Goal: Task Accomplishment & Management: Manage account settings

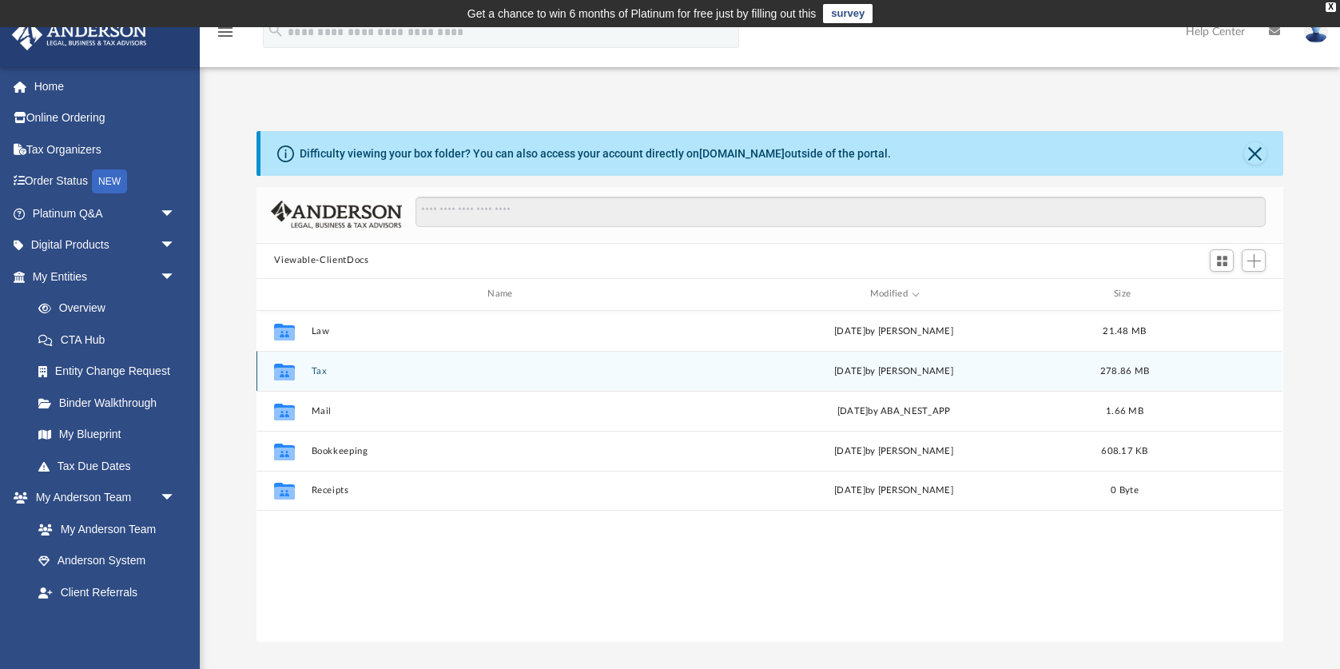
scroll to position [364, 1027]
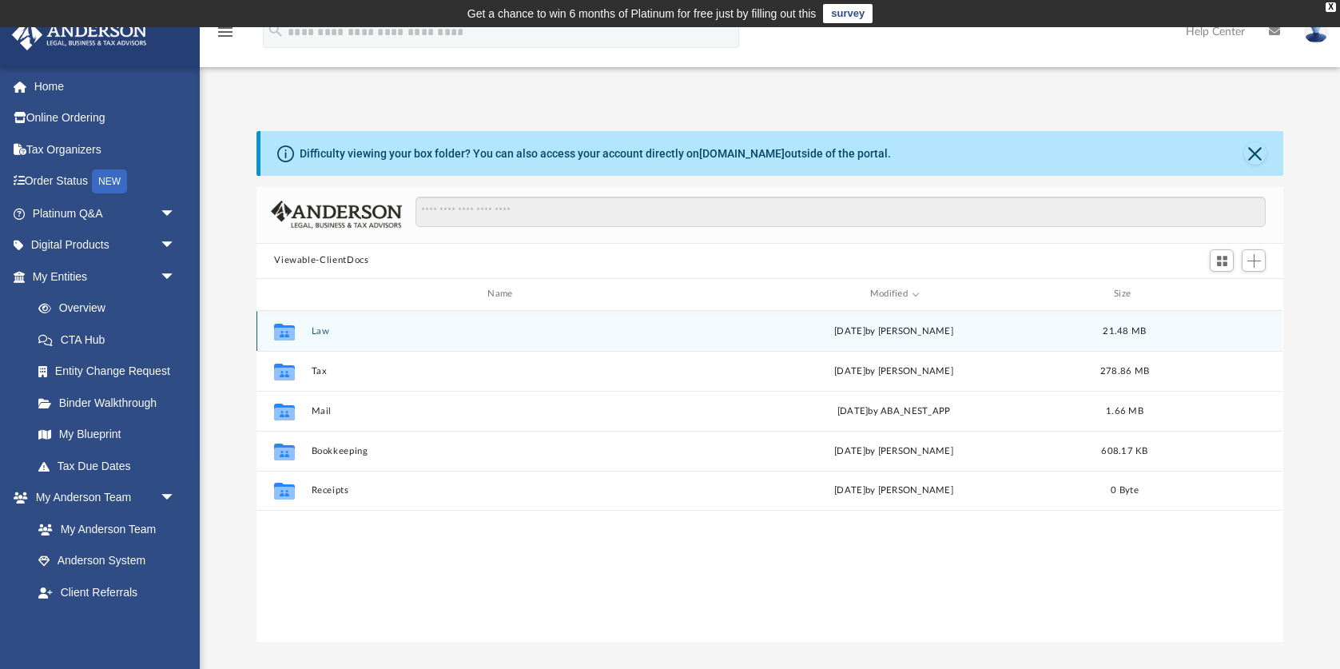
click at [312, 332] on button "Law" at bounding box center [503, 331] width 383 height 10
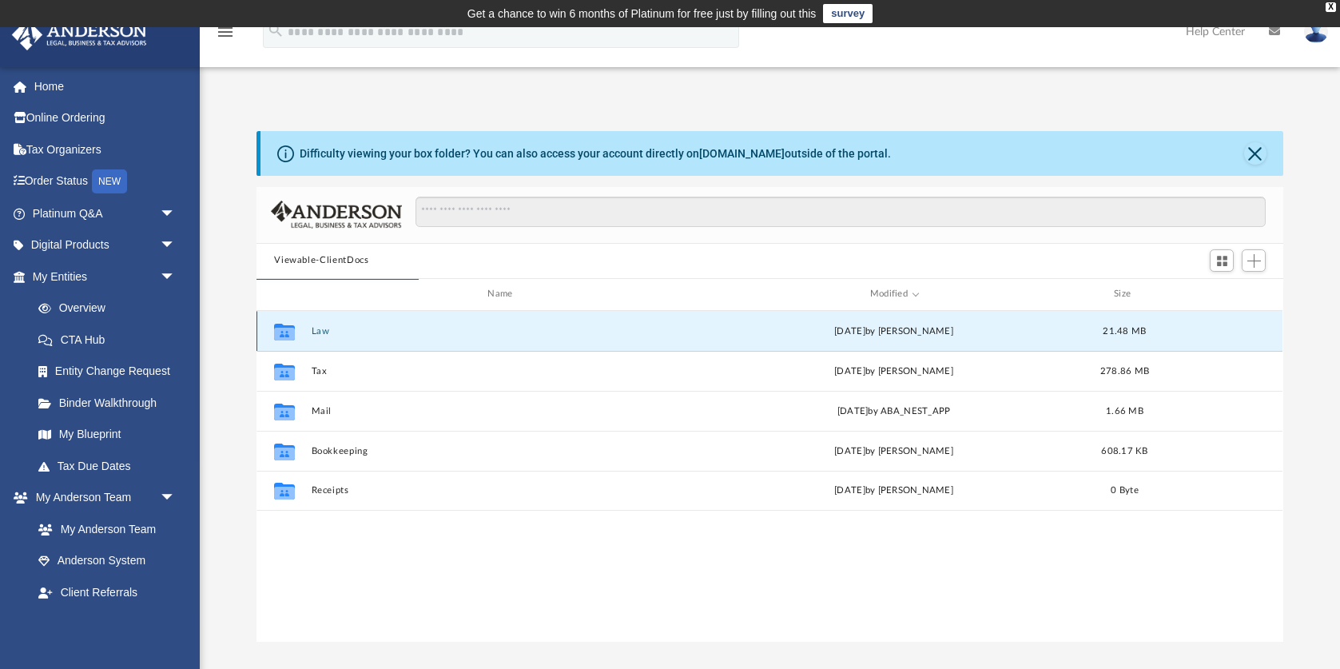
click at [280, 332] on icon "grid" at bounding box center [284, 333] width 21 height 13
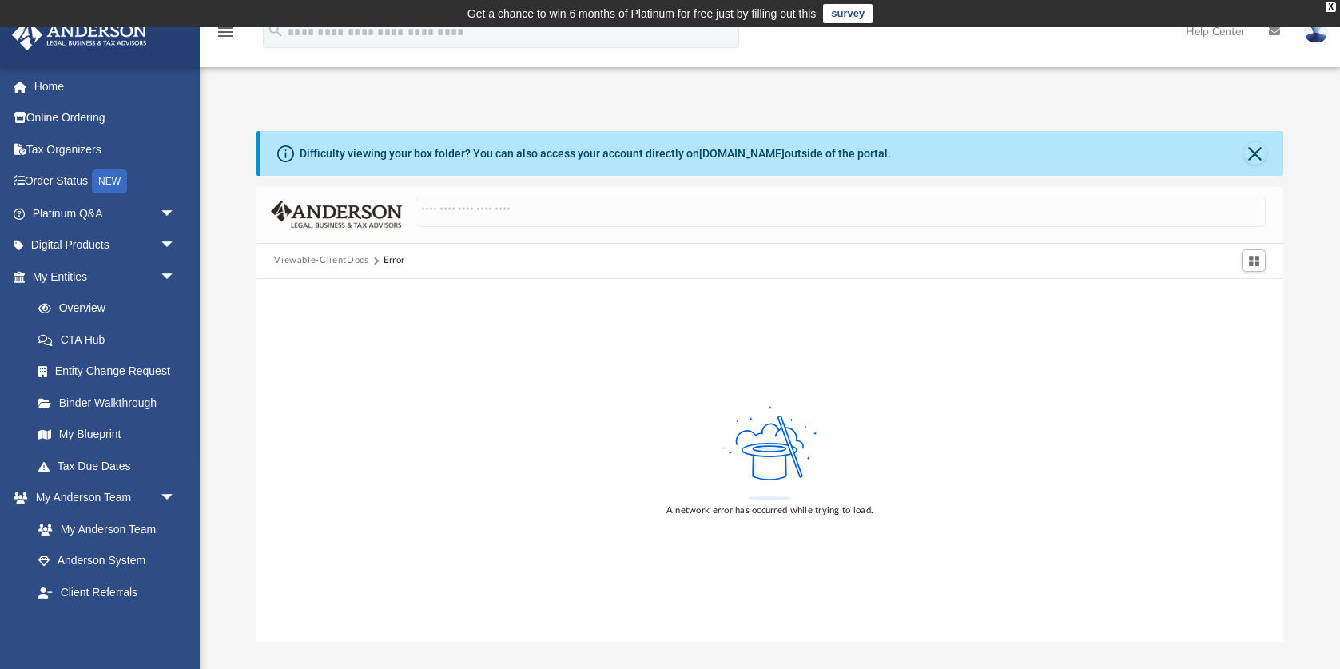
scroll to position [0, 0]
click at [336, 262] on button "Viewable-ClientDocs" at bounding box center [321, 260] width 94 height 14
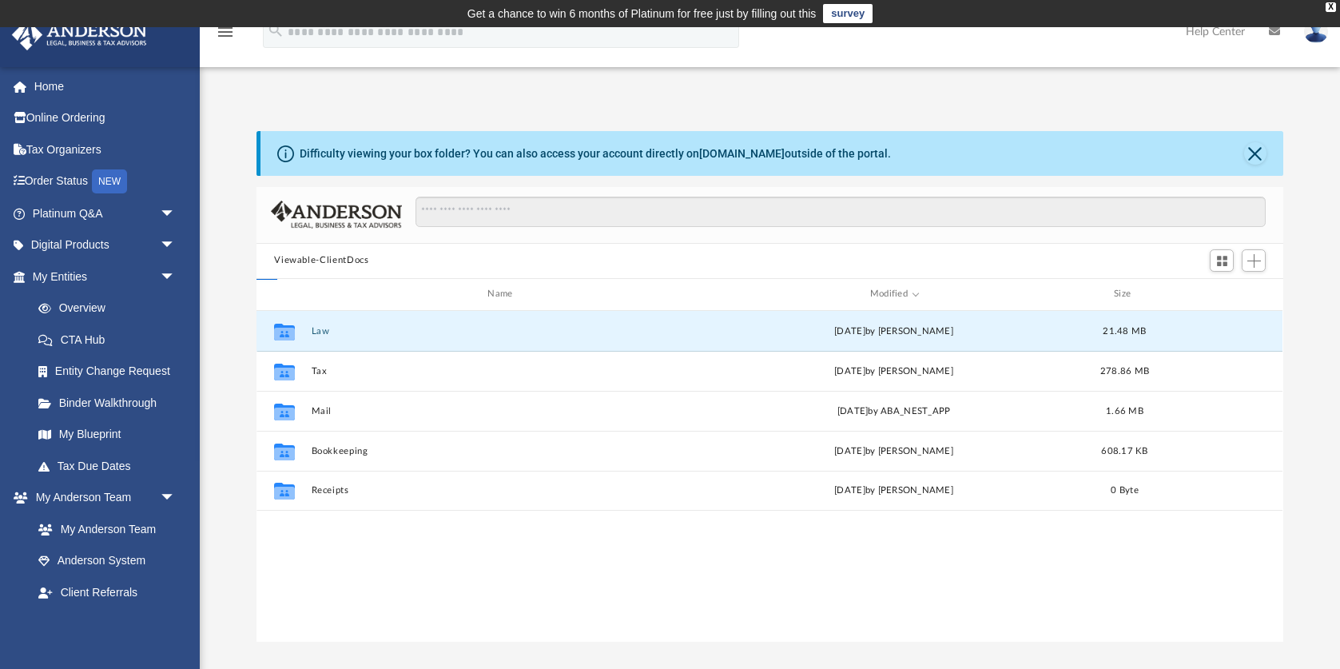
scroll to position [364, 1027]
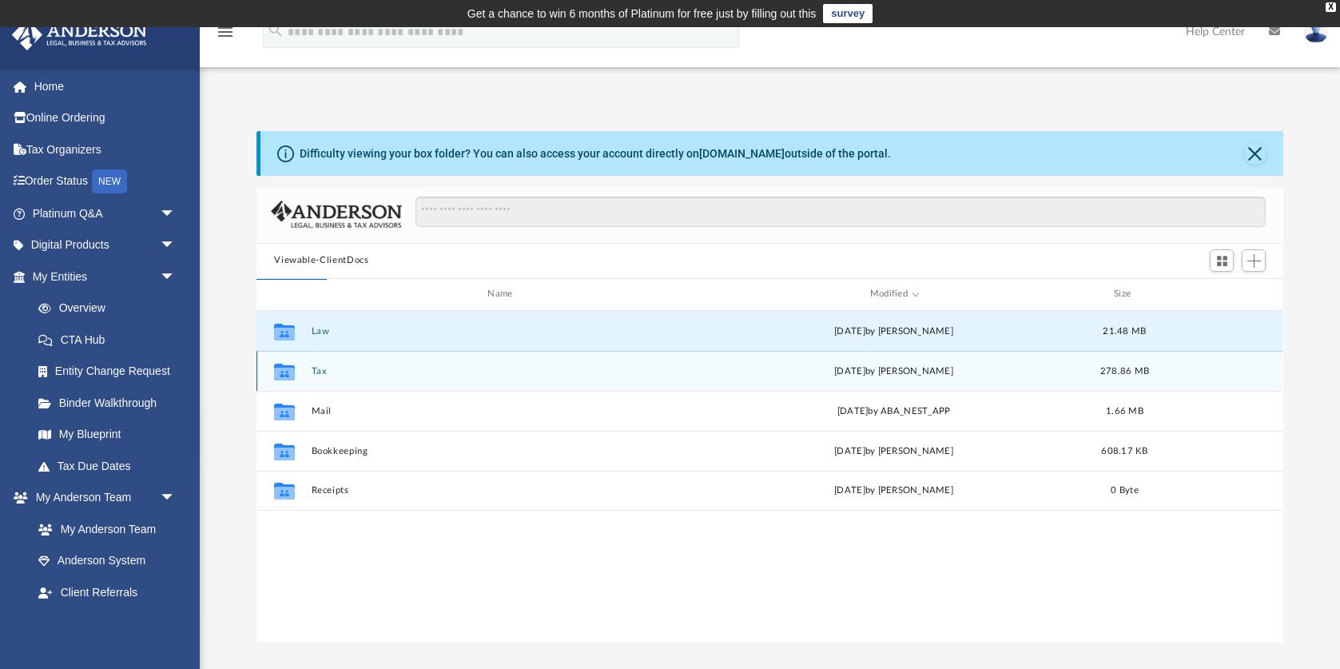
click at [286, 368] on icon "grid" at bounding box center [284, 373] width 21 height 13
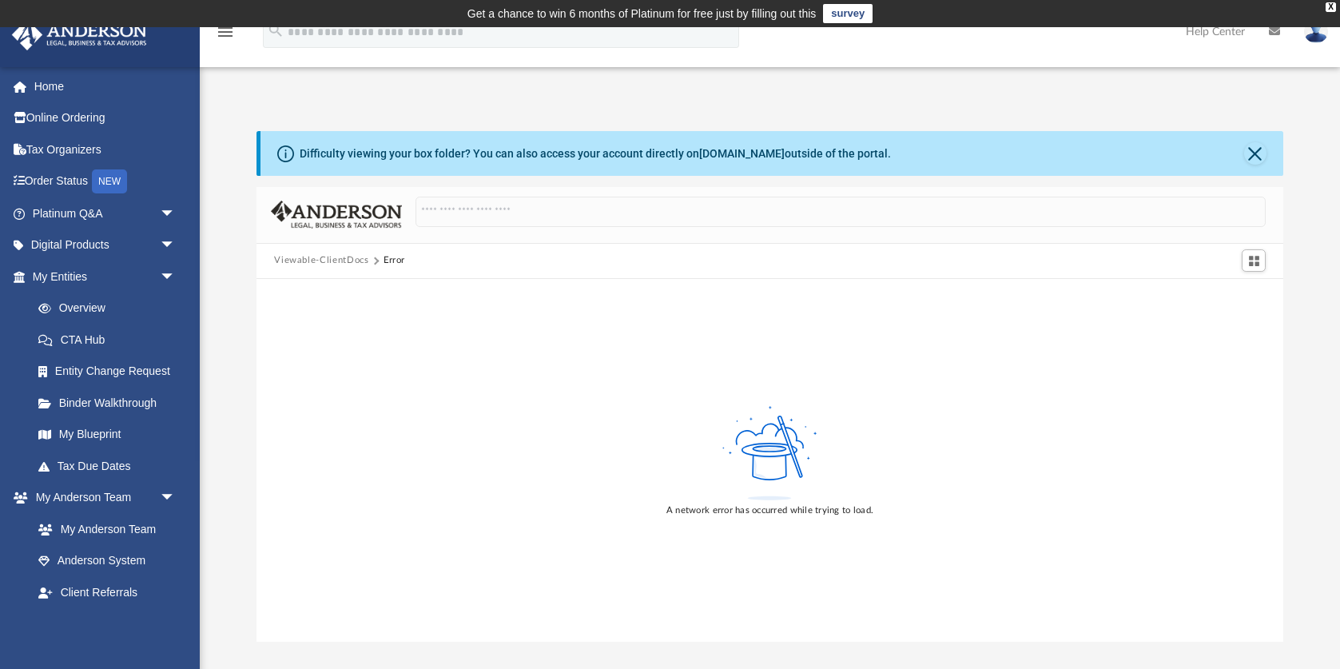
click at [326, 262] on button "Viewable-ClientDocs" at bounding box center [321, 260] width 94 height 14
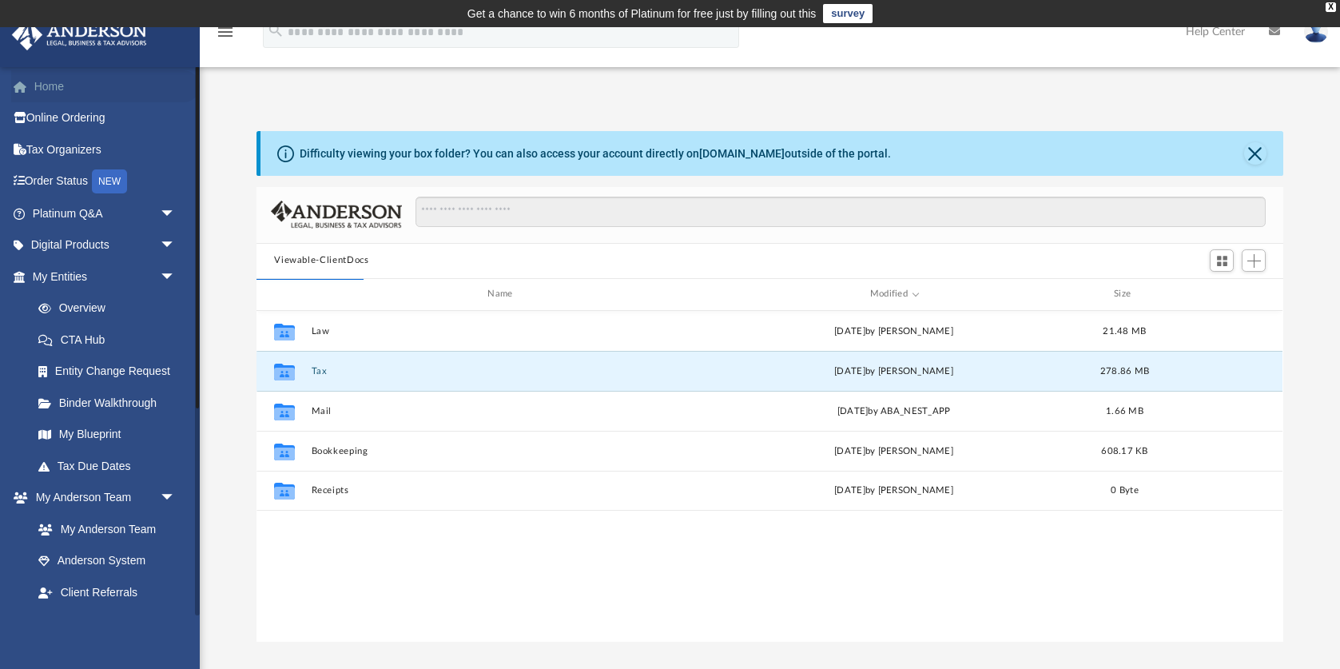
click at [55, 88] on link "Home" at bounding box center [105, 86] width 189 height 32
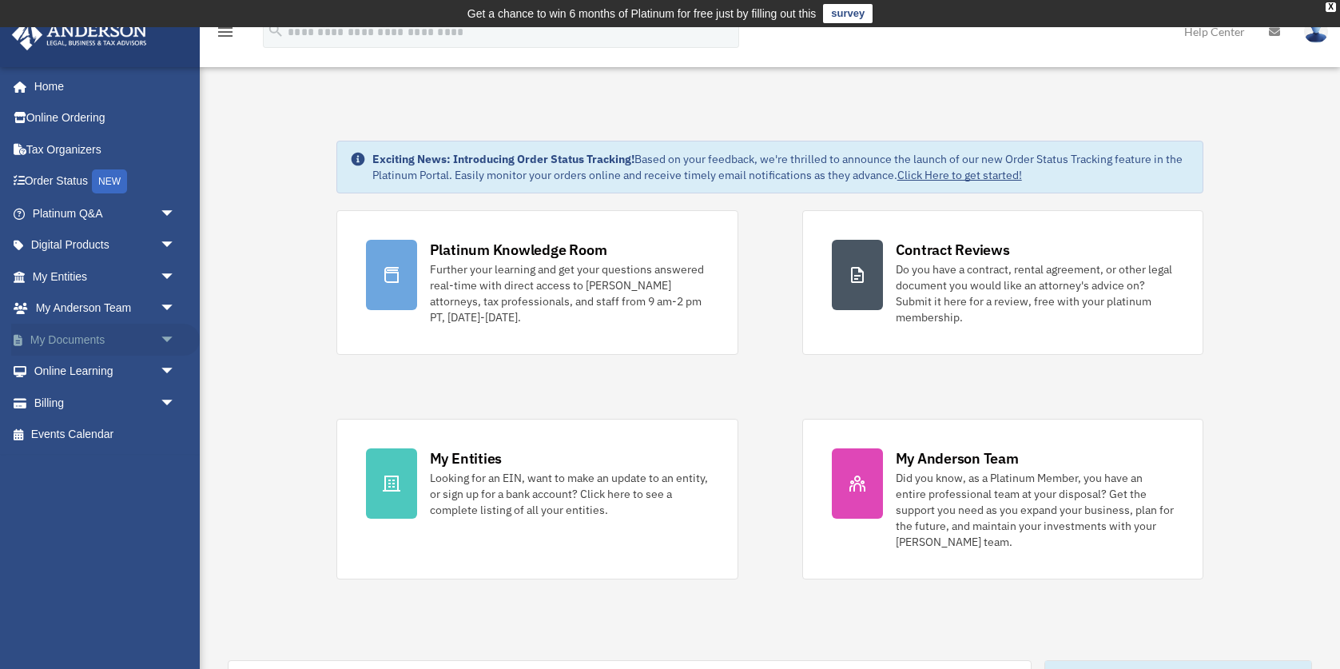
click at [104, 324] on link "My Documents arrow_drop_down" at bounding box center [105, 340] width 189 height 32
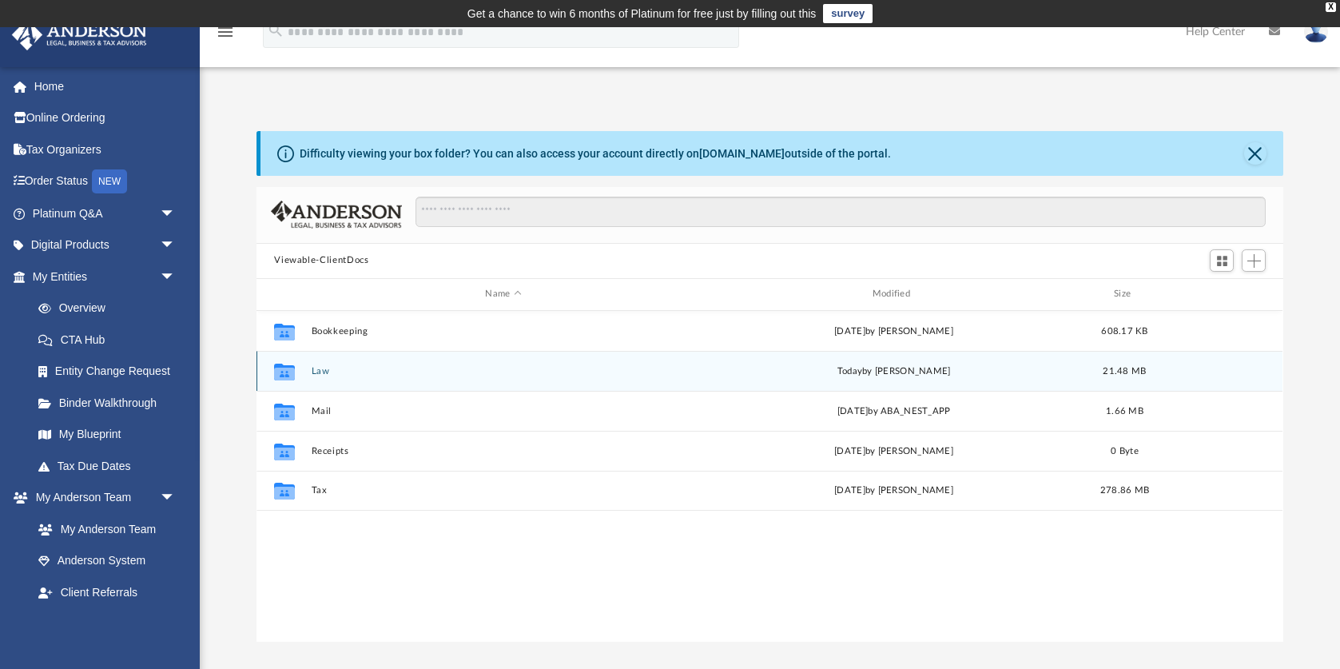
scroll to position [364, 1027]
click at [309, 371] on div "Collaborated Folder Law [DATE] by [PERSON_NAME] 21.48 MB" at bounding box center [769, 371] width 1026 height 40
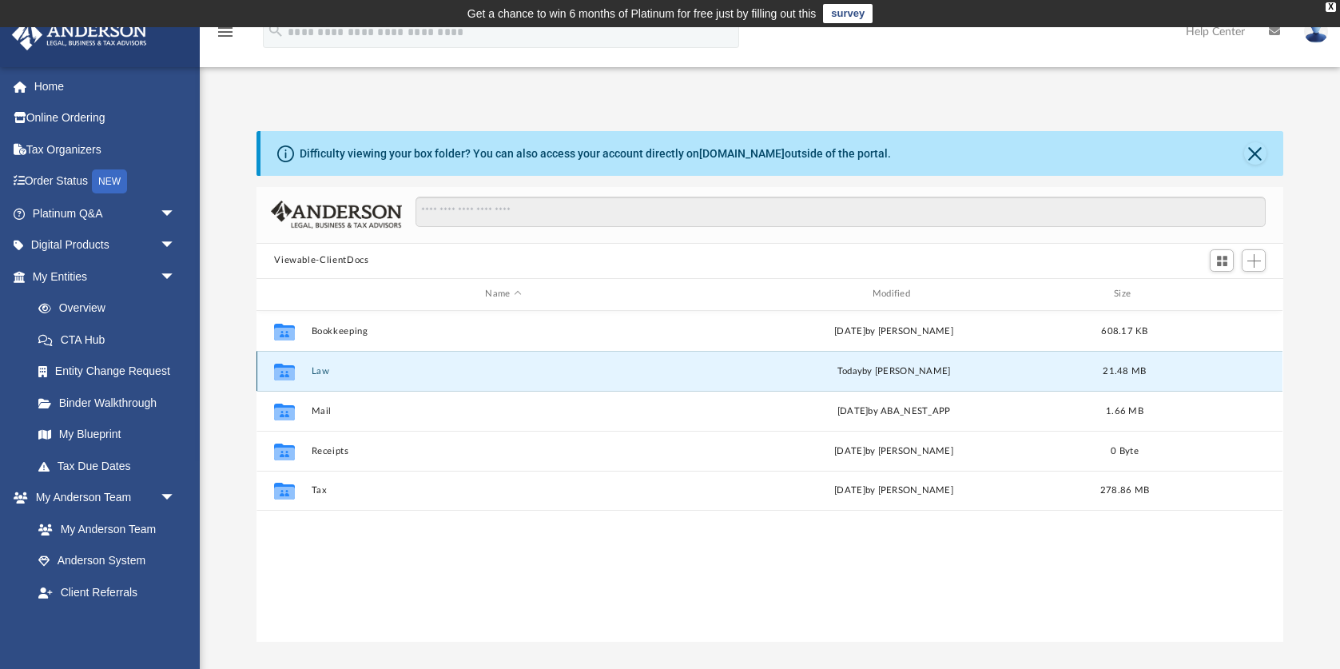
click at [288, 369] on icon "grid" at bounding box center [284, 373] width 21 height 13
click at [282, 368] on icon "grid" at bounding box center [284, 373] width 21 height 13
click at [316, 368] on button "Law" at bounding box center [503, 371] width 383 height 10
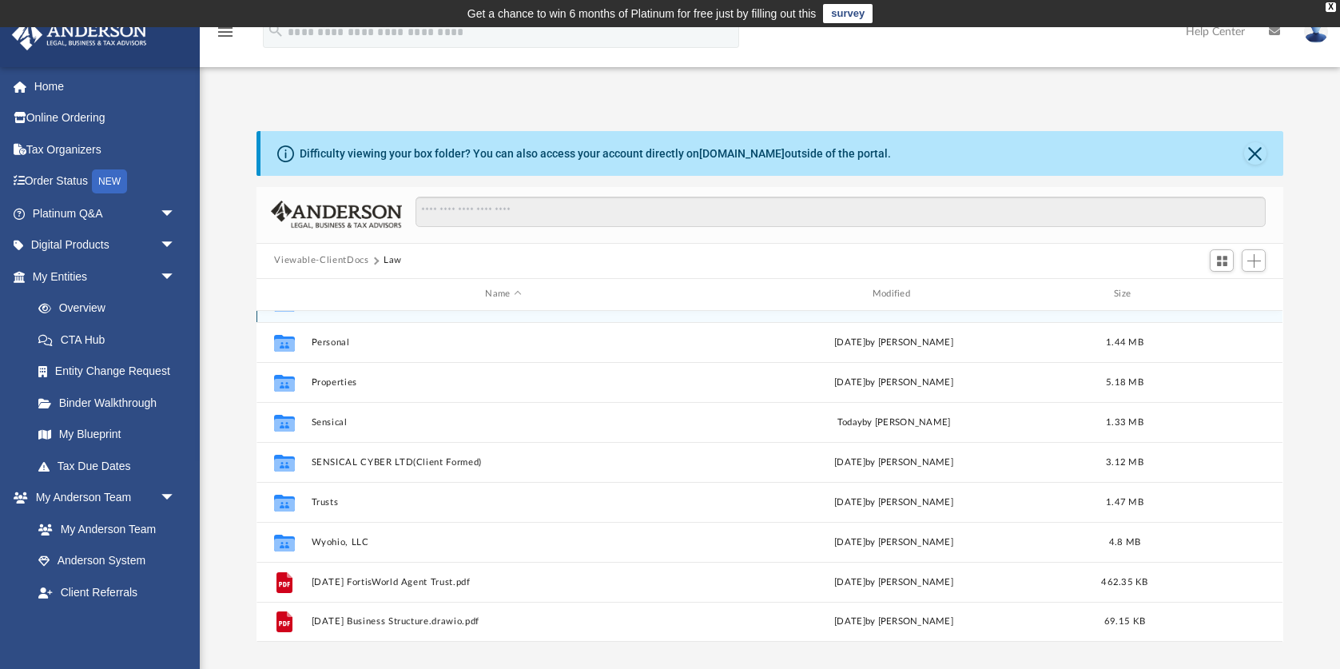
scroll to position [29, 0]
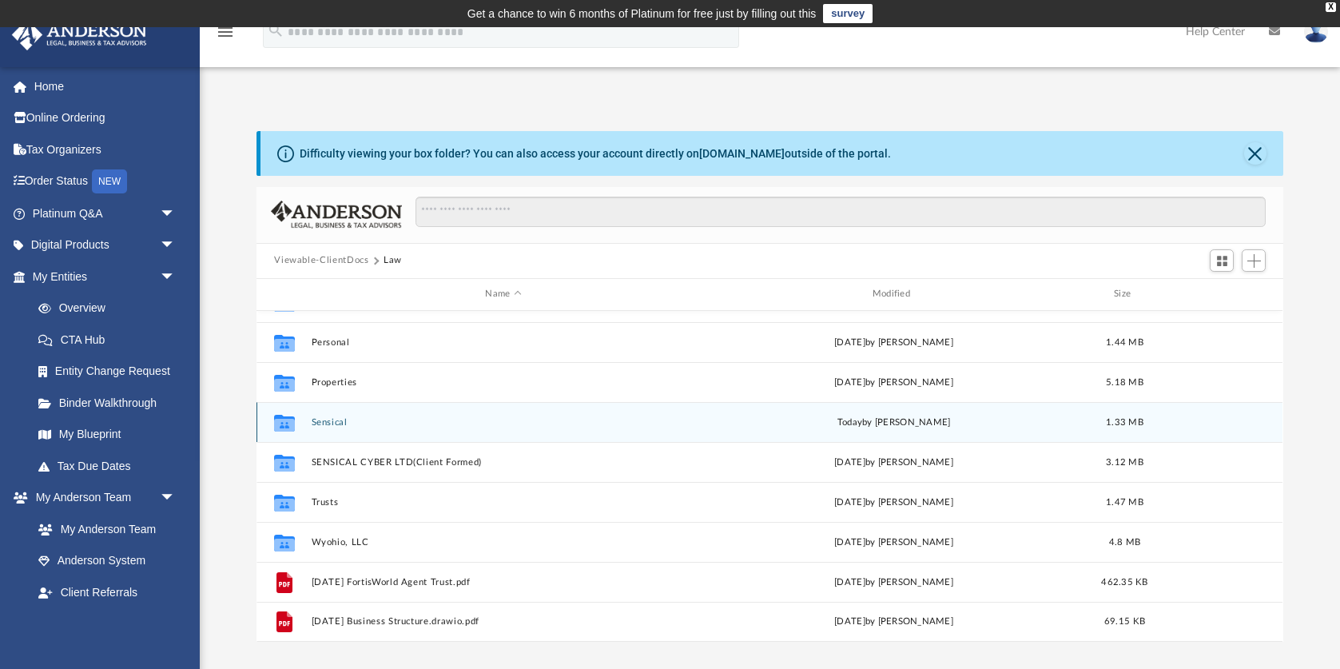
click at [279, 422] on icon "grid" at bounding box center [284, 424] width 21 height 13
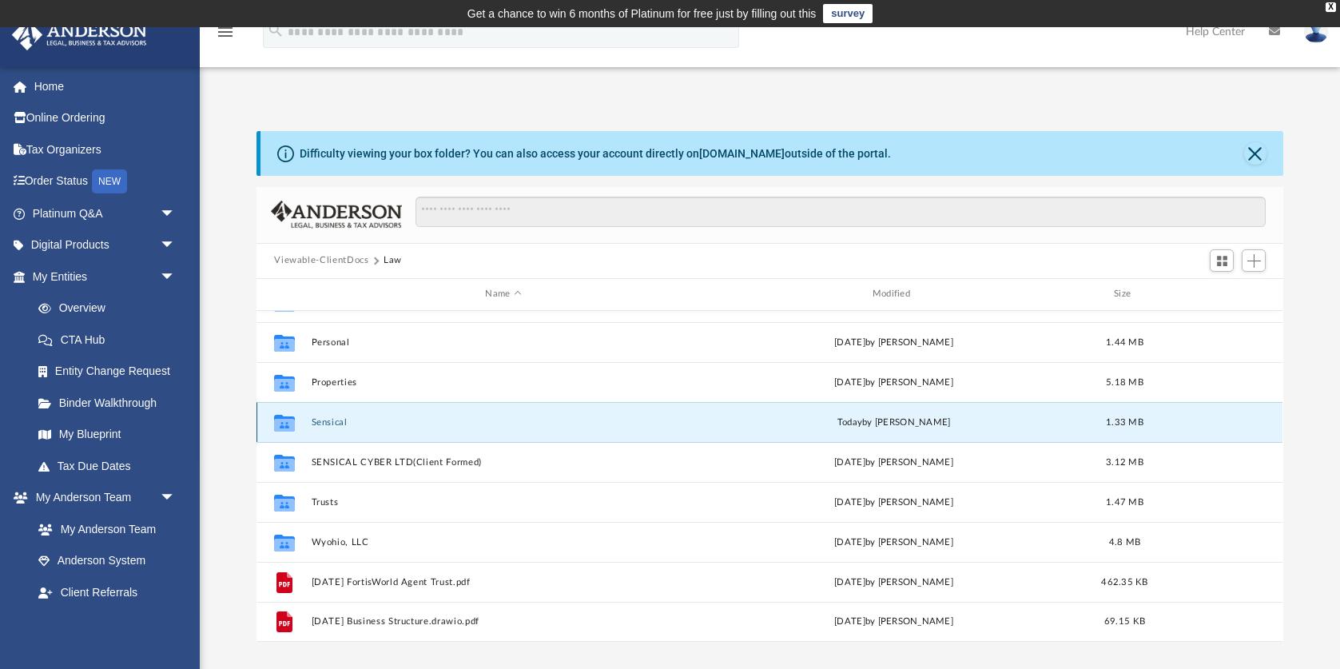
click at [289, 423] on icon "grid" at bounding box center [284, 424] width 21 height 13
click at [332, 419] on button "Sensical" at bounding box center [503, 422] width 383 height 10
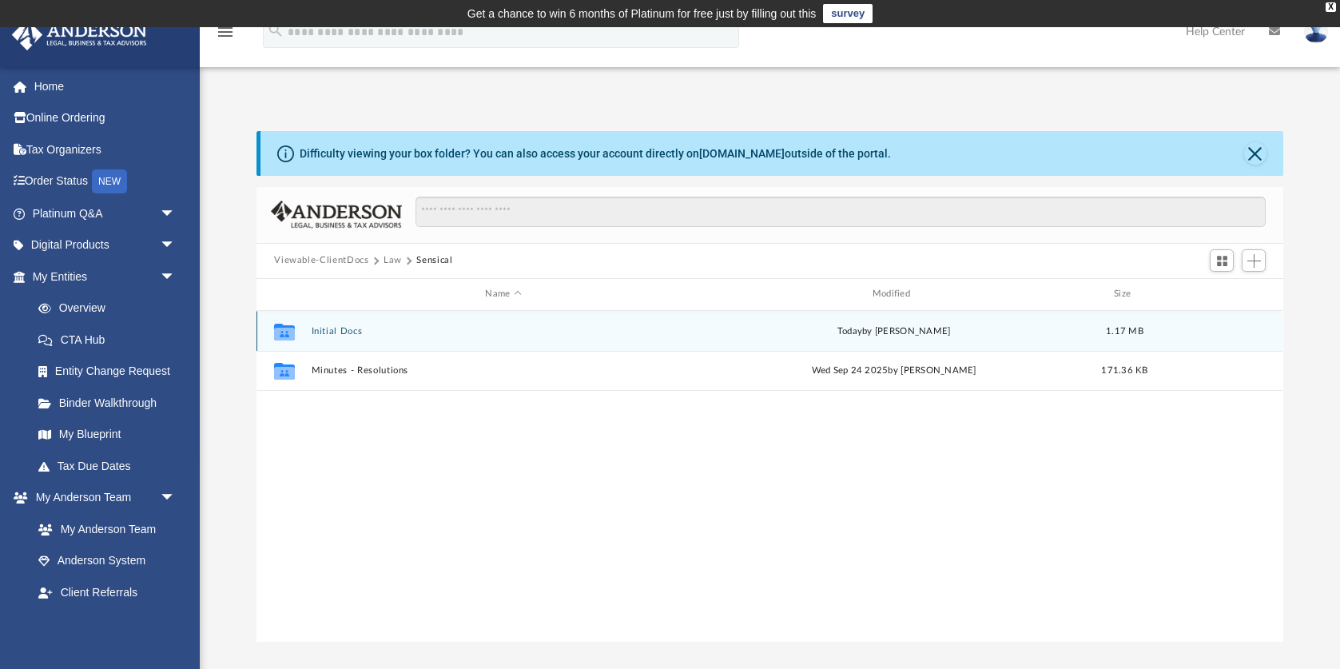
scroll to position [0, 0]
click at [347, 331] on button "Initial Docs" at bounding box center [503, 331] width 383 height 10
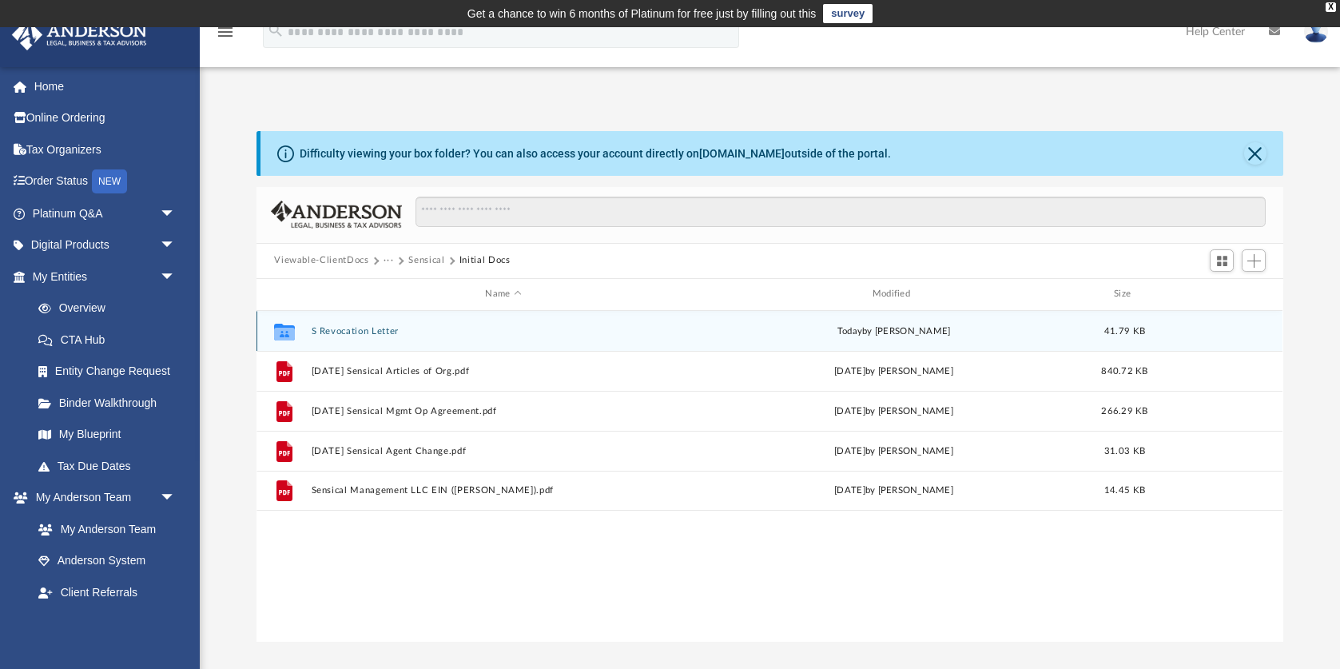
click at [321, 331] on button "S Revocation Letter" at bounding box center [503, 331] width 383 height 10
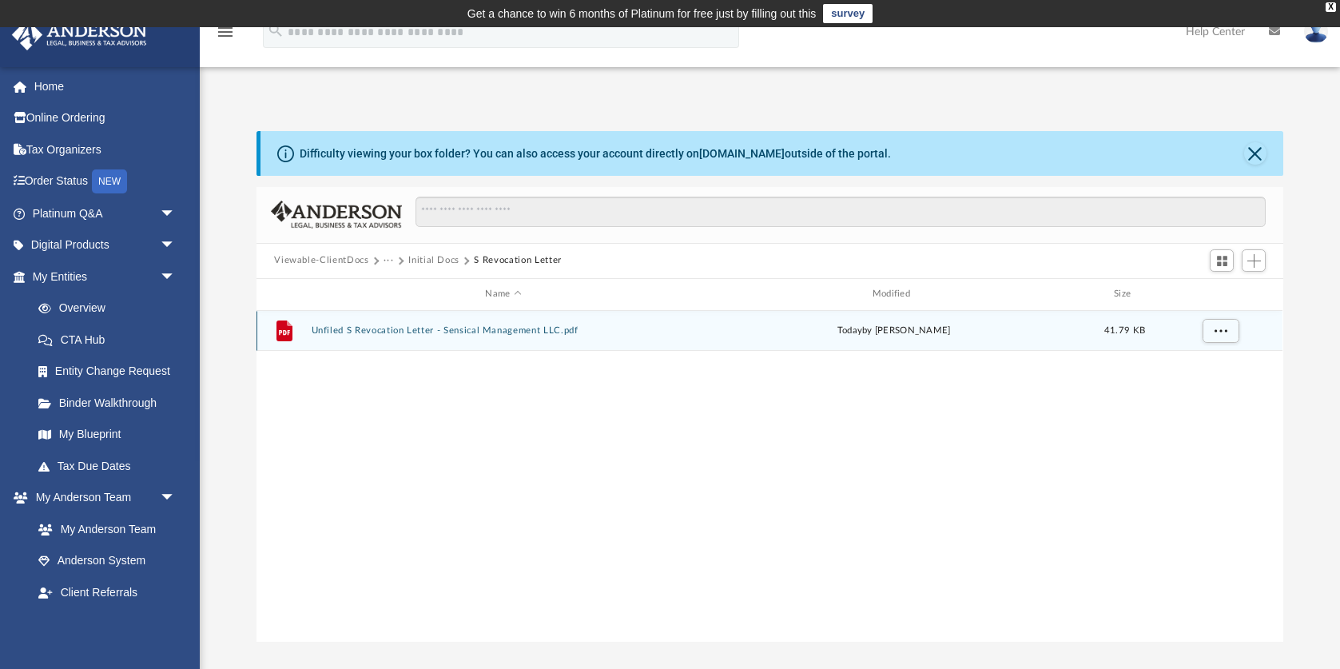
click at [389, 328] on button "Unfiled S Revocation Letter - Sensical Management LLC.pdf" at bounding box center [503, 330] width 383 height 10
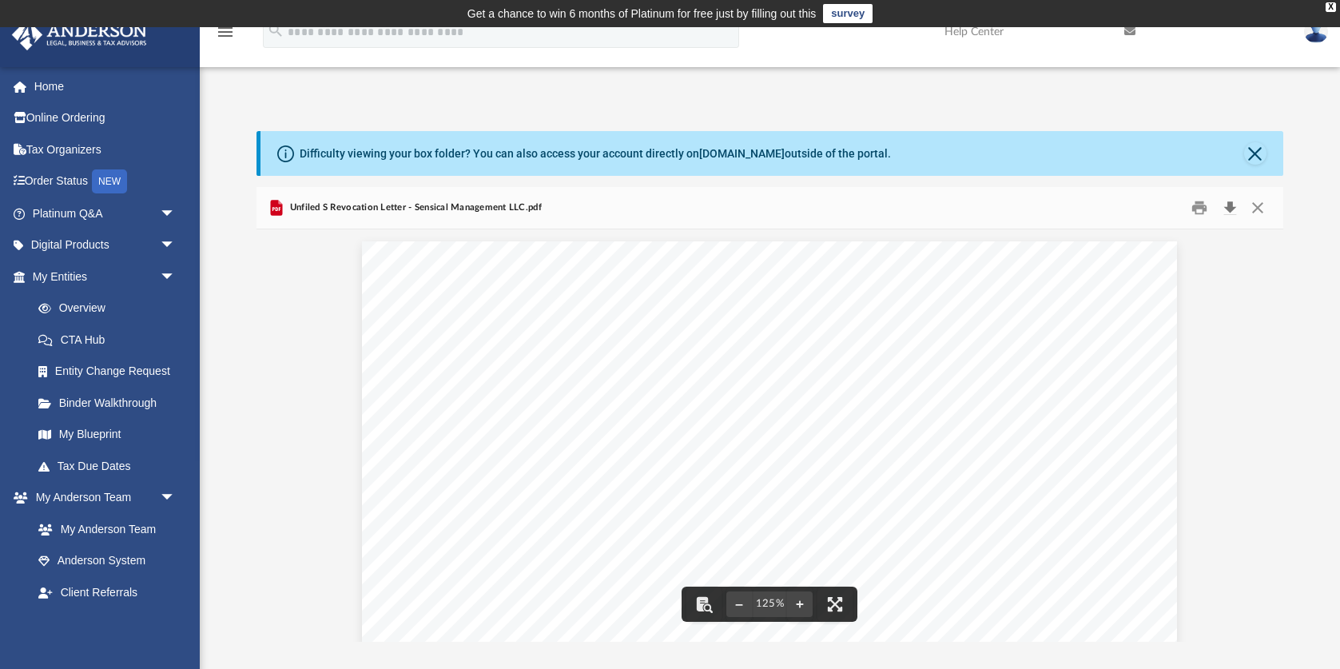
click at [1227, 205] on button "Download" at bounding box center [1229, 207] width 29 height 25
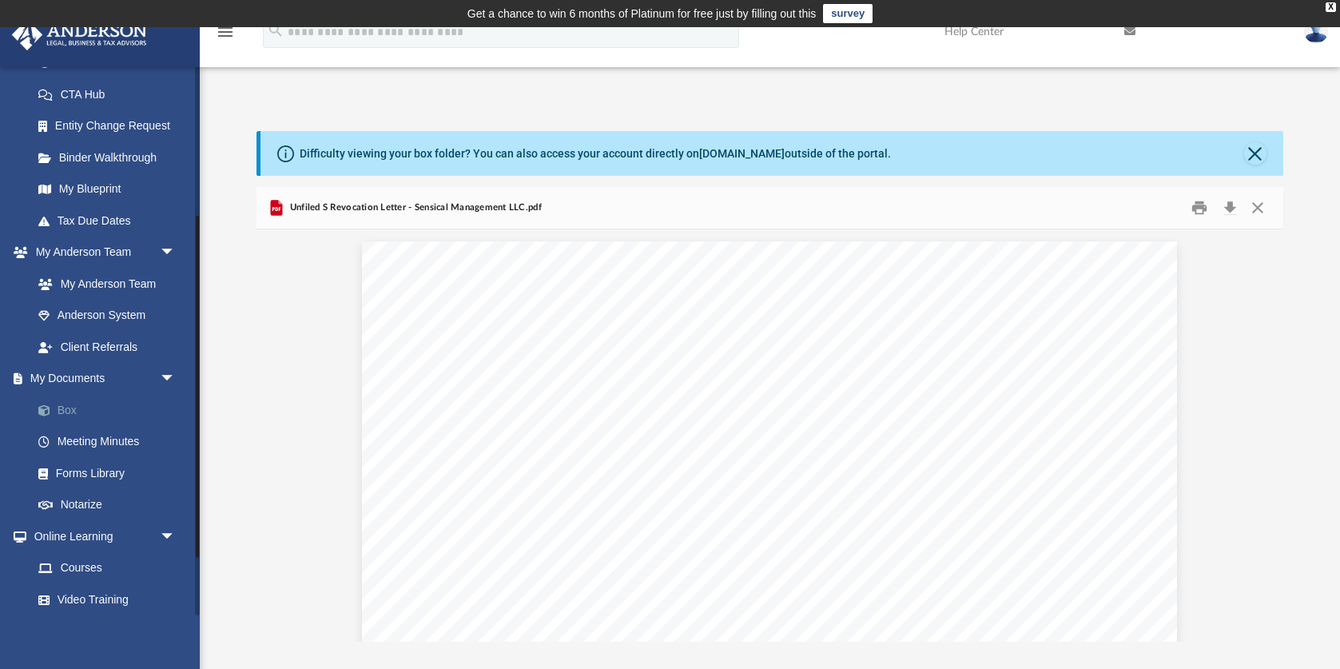
scroll to position [265, 0]
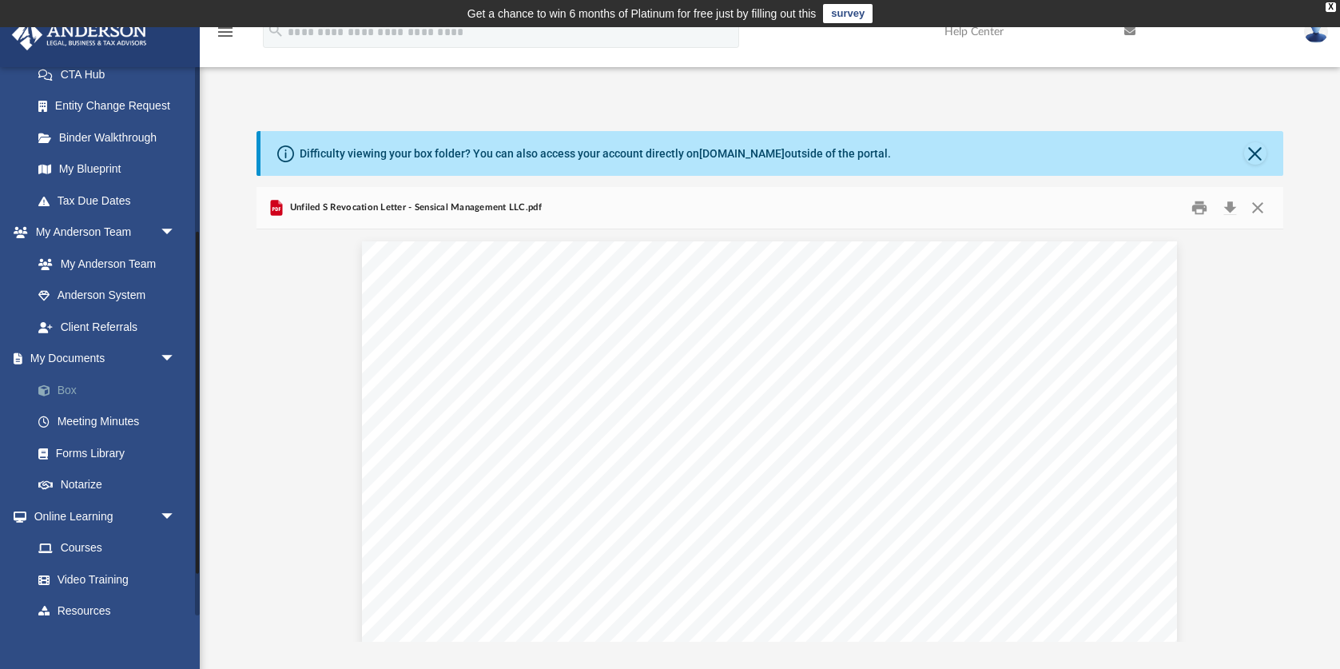
click at [65, 383] on link "Box" at bounding box center [110, 390] width 177 height 32
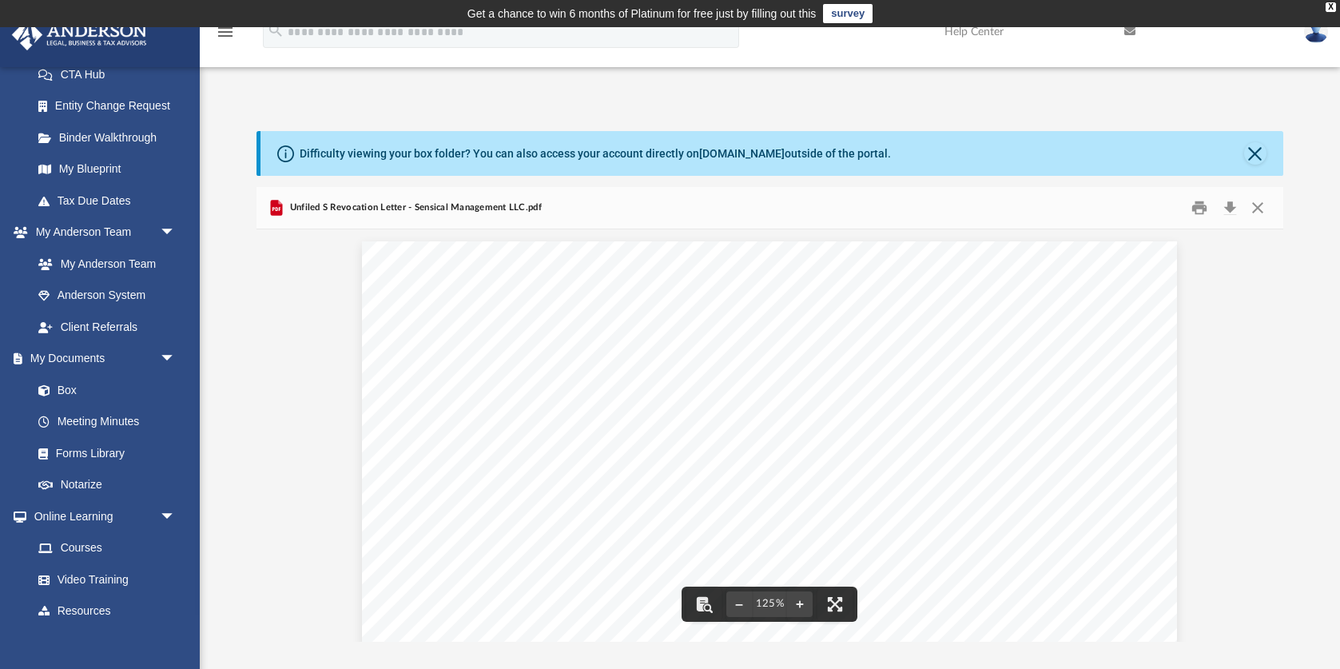
scroll to position [0, 0]
click at [1258, 206] on button "Close" at bounding box center [1257, 207] width 29 height 25
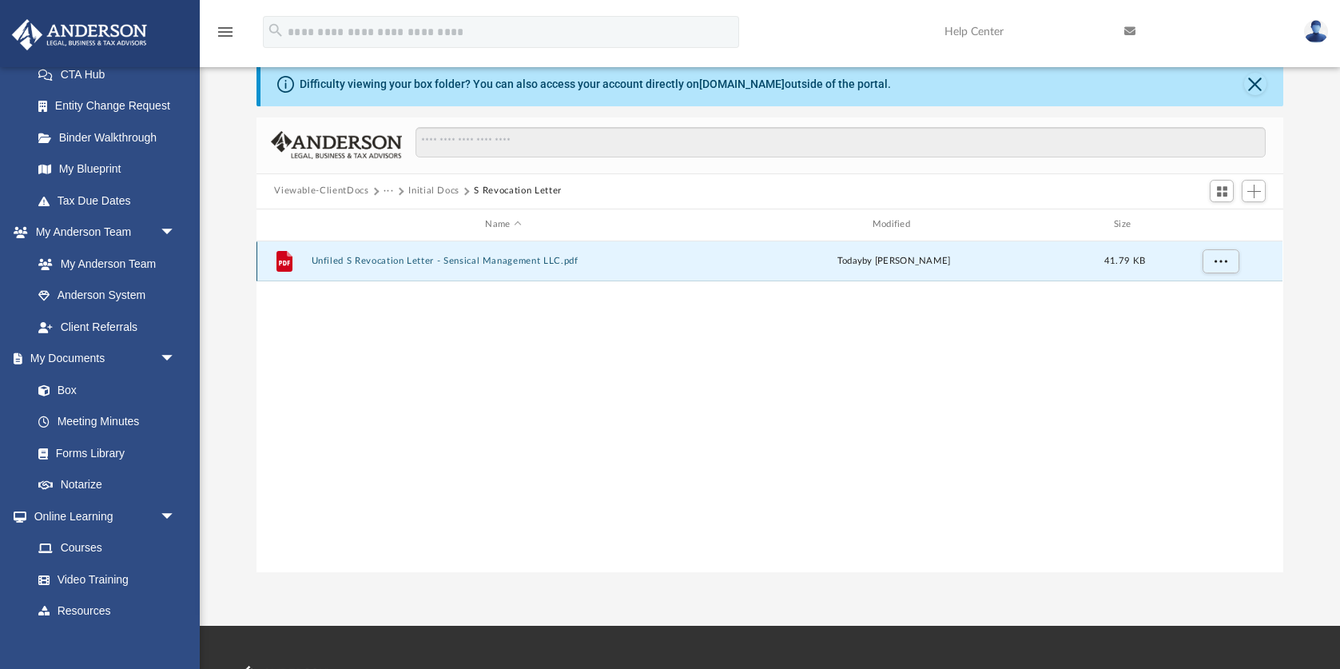
scroll to position [81, 0]
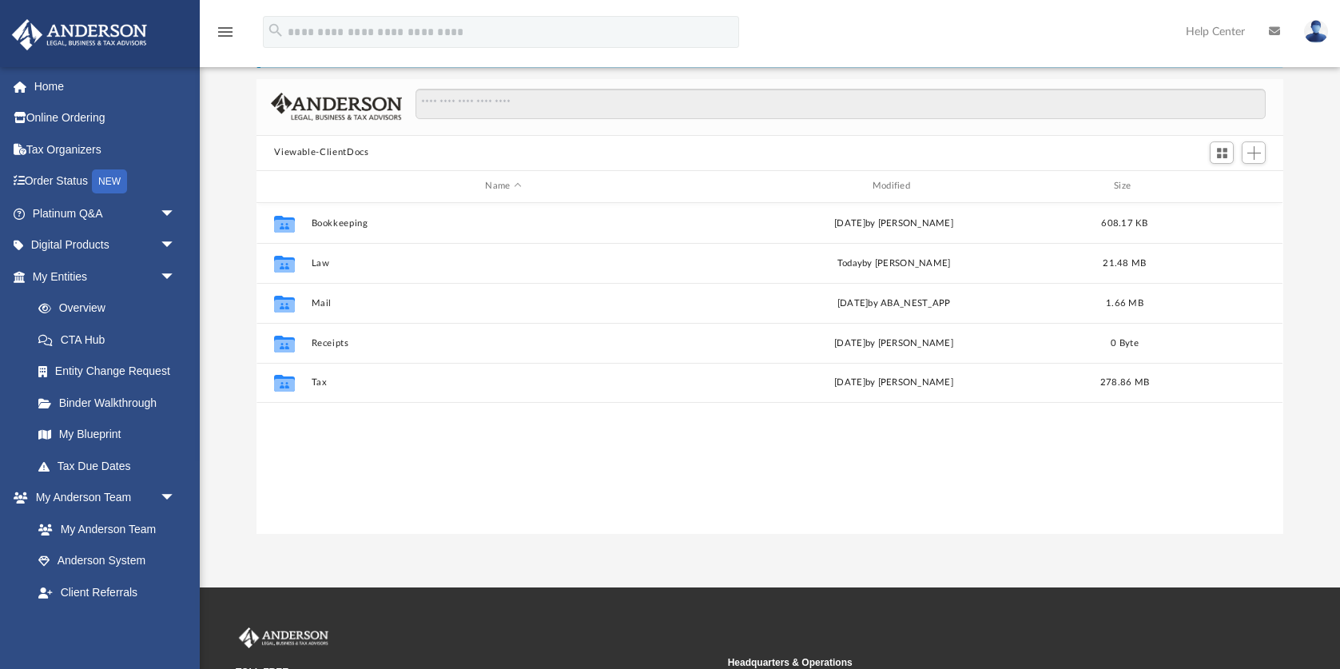
scroll to position [364, 1027]
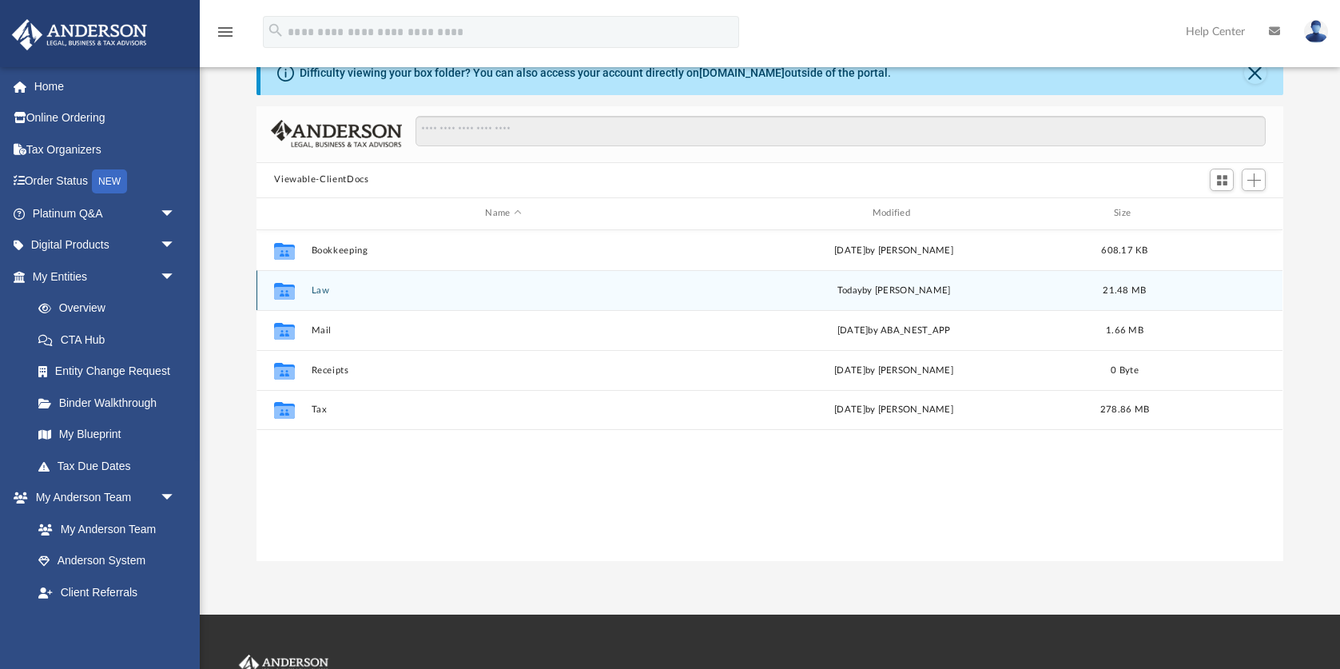
click at [317, 299] on div "Collaborated Folder Law [DATE] by [PERSON_NAME] 21.48 MB" at bounding box center [769, 290] width 1026 height 40
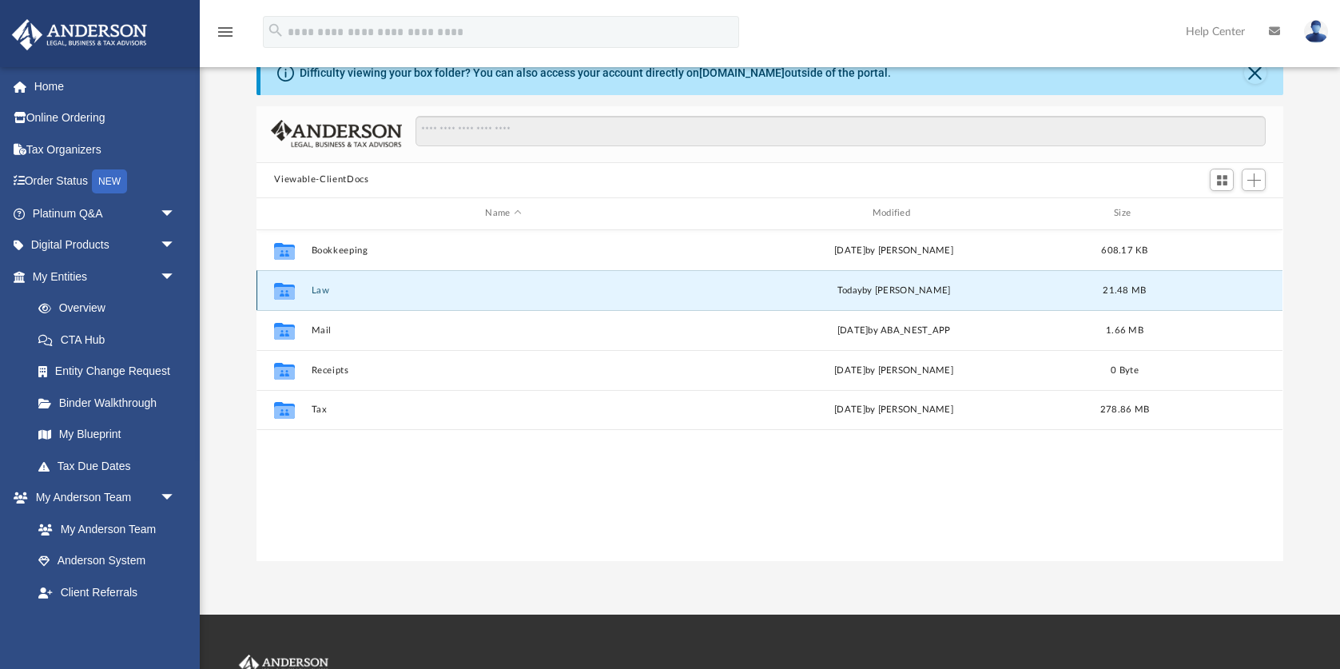
click at [285, 288] on icon "grid" at bounding box center [284, 292] width 21 height 13
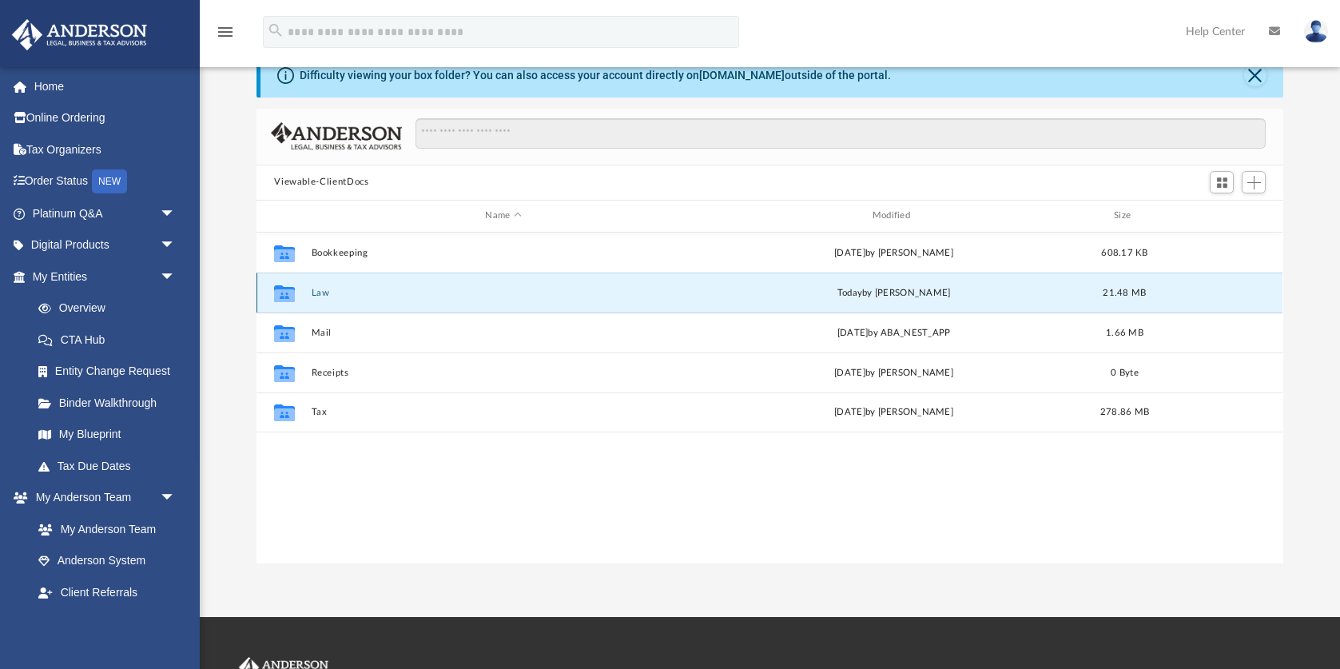
scroll to position [80, 0]
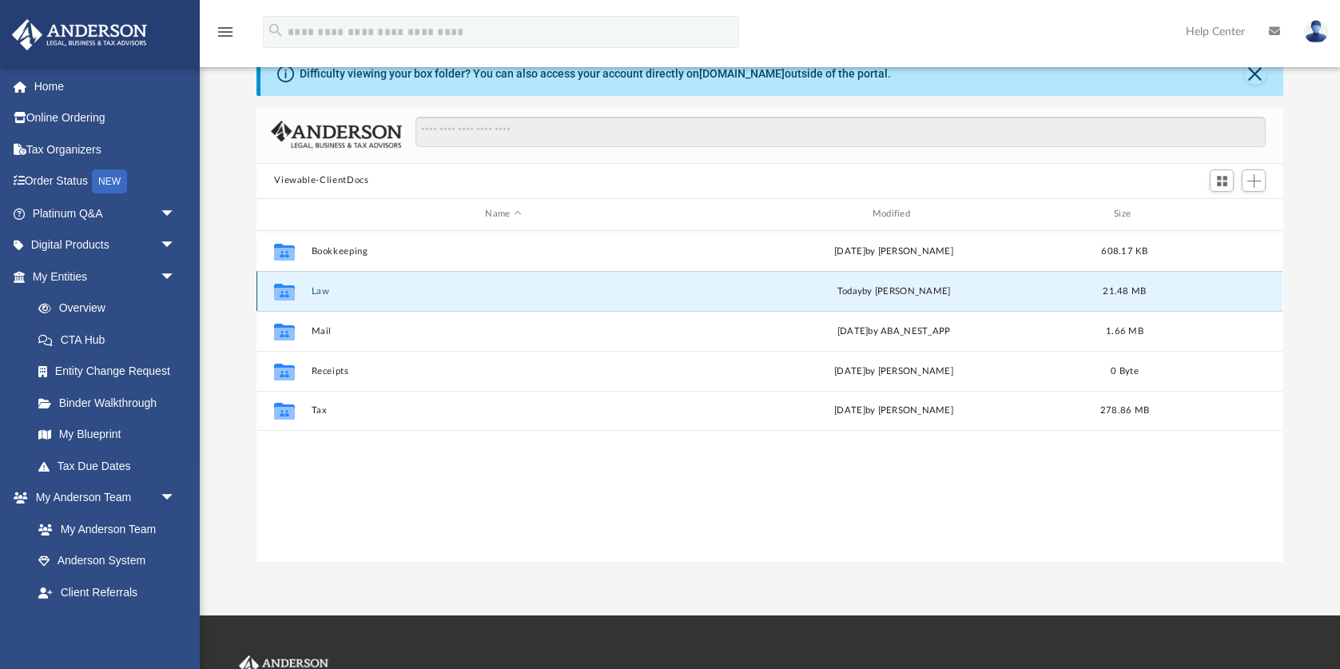
click at [316, 292] on button "Law" at bounding box center [503, 291] width 383 height 10
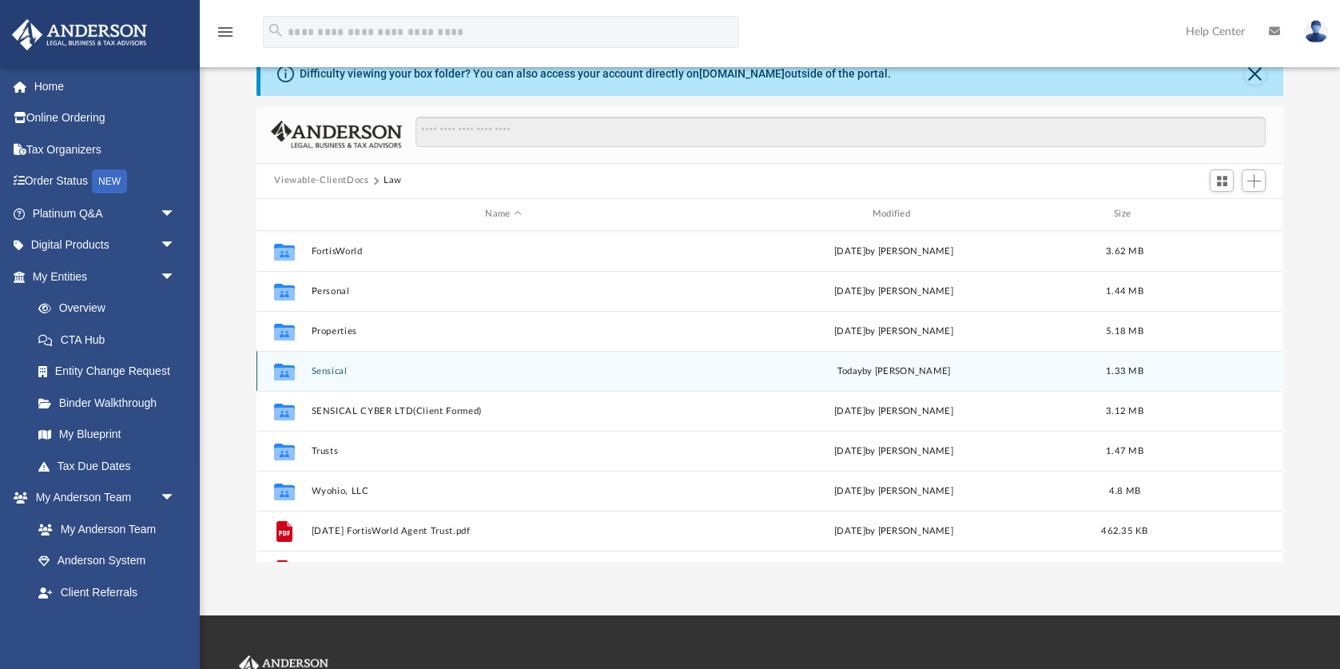
click at [372, 374] on button "Sensical" at bounding box center [503, 371] width 383 height 10
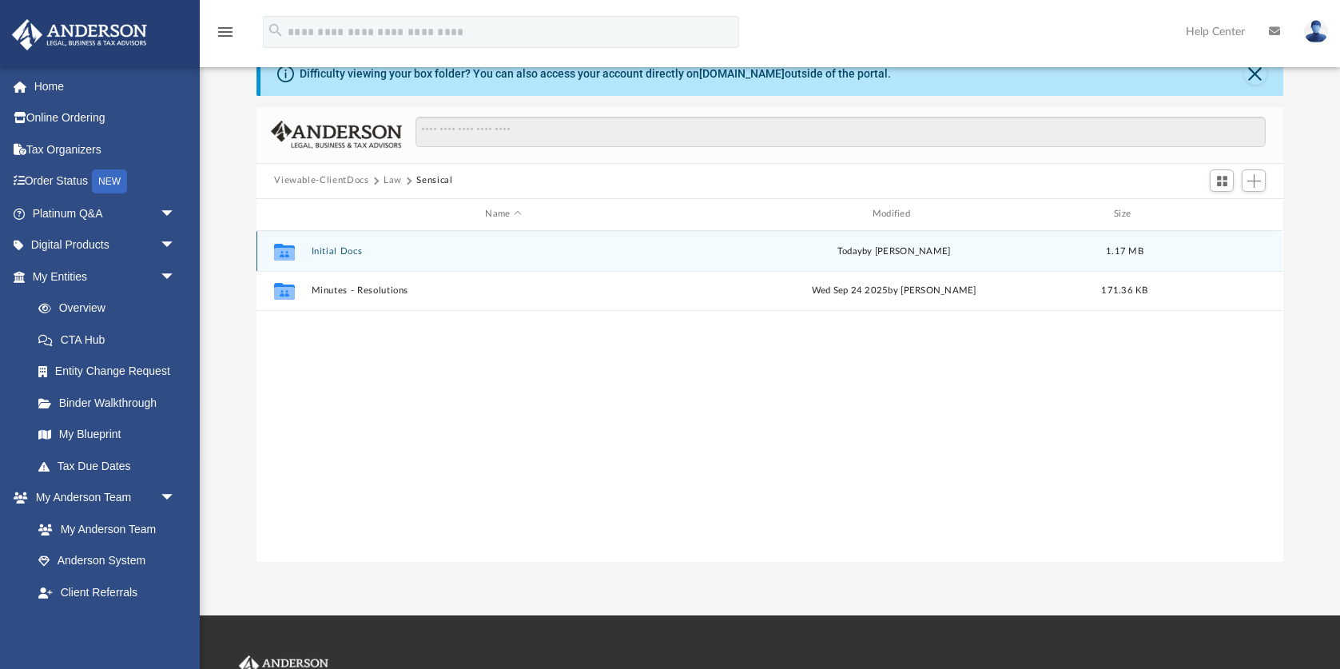
click at [360, 253] on button "Initial Docs" at bounding box center [503, 251] width 383 height 10
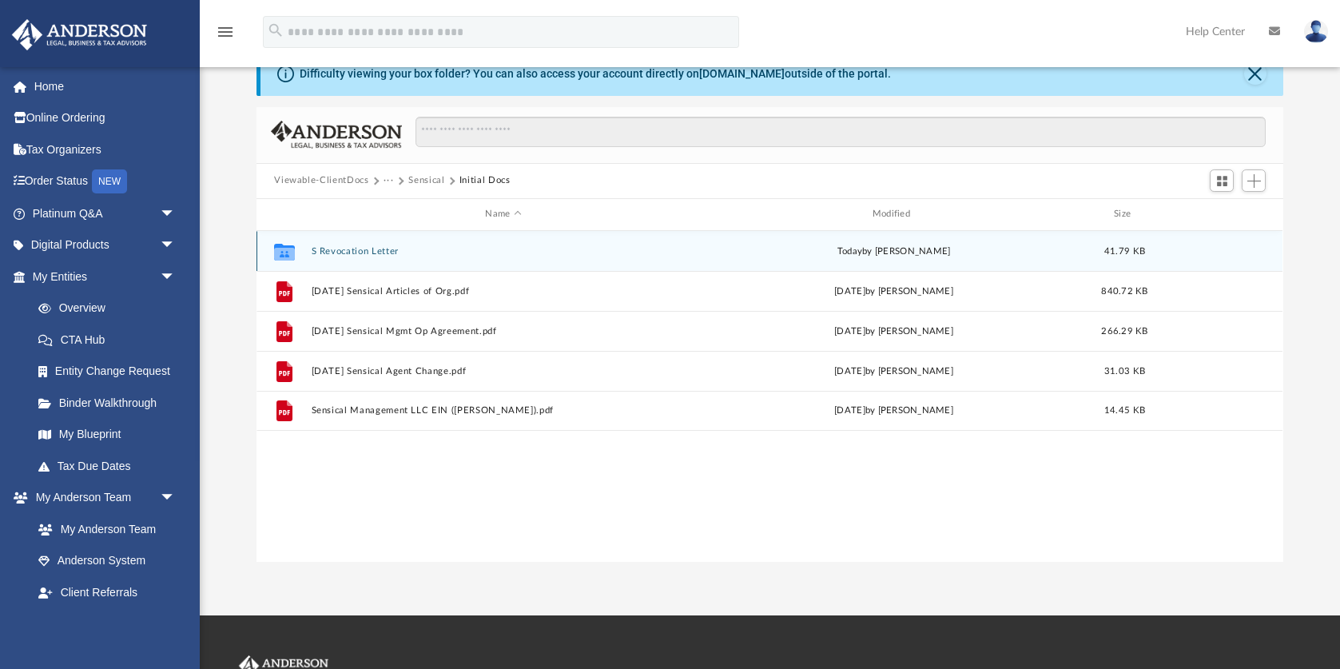
click at [361, 250] on button "S Revocation Letter" at bounding box center [503, 251] width 383 height 10
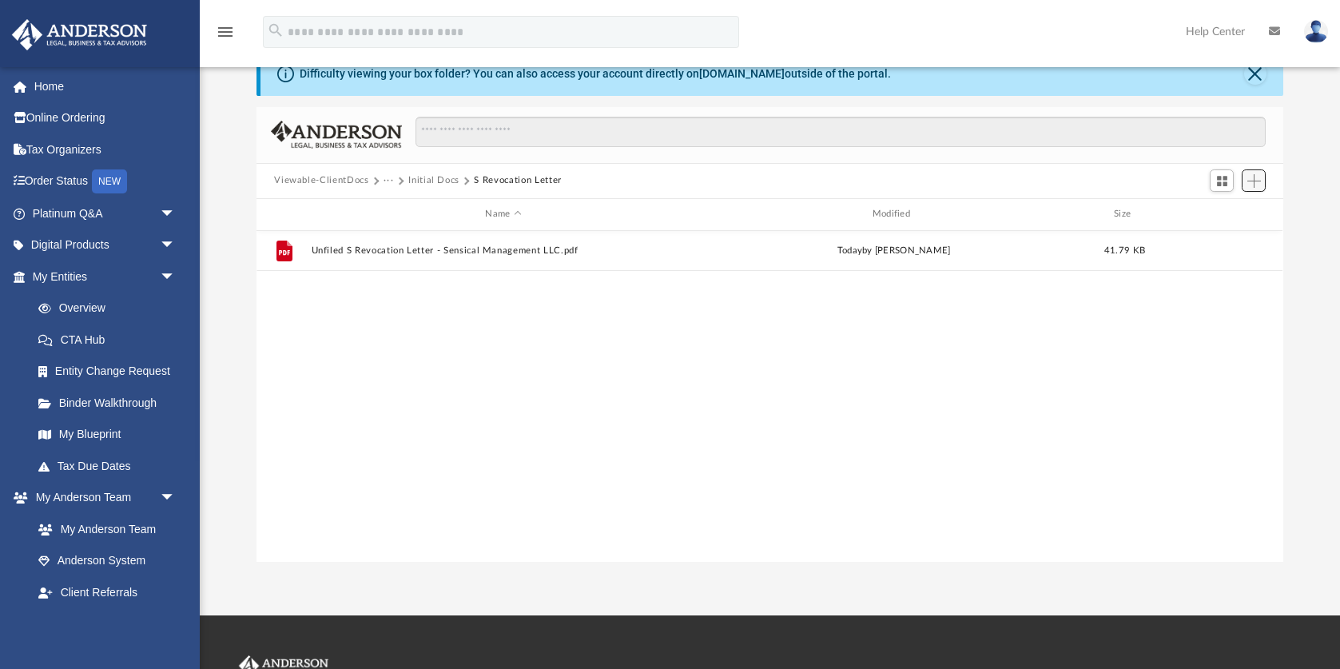
click at [1255, 181] on span "Add" at bounding box center [1254, 181] width 14 height 14
click at [1225, 216] on li "Upload" at bounding box center [1231, 213] width 51 height 17
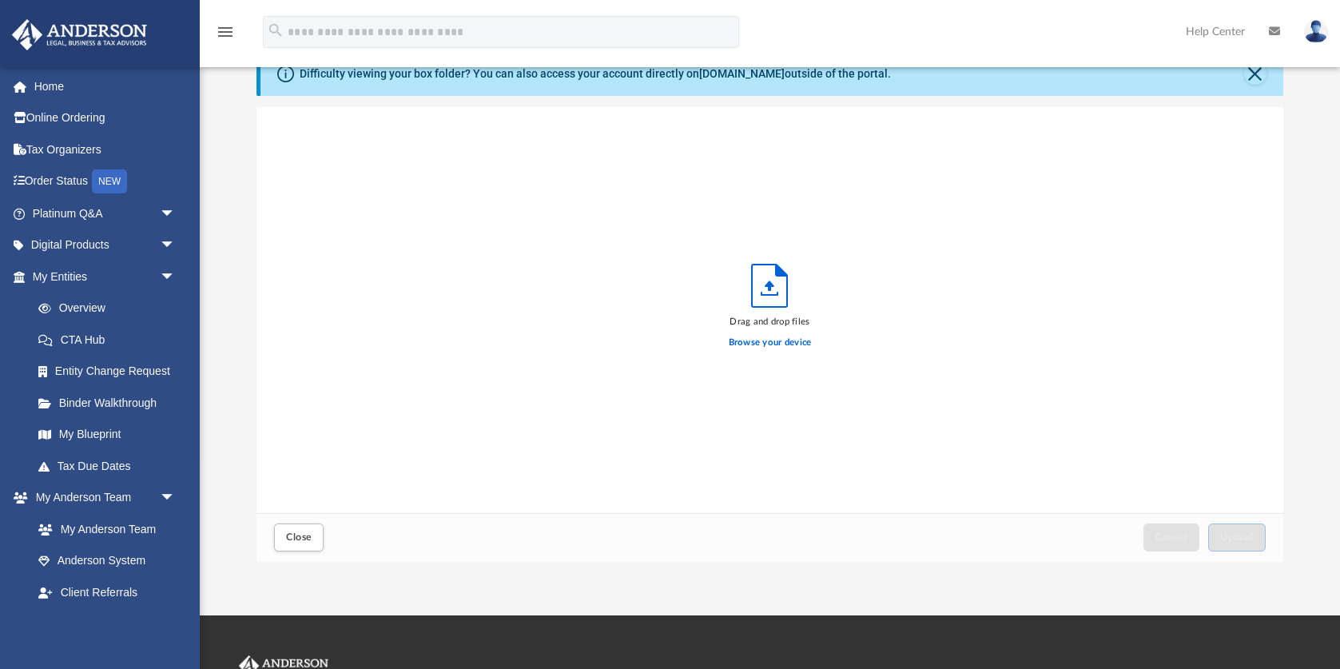
scroll to position [405, 1027]
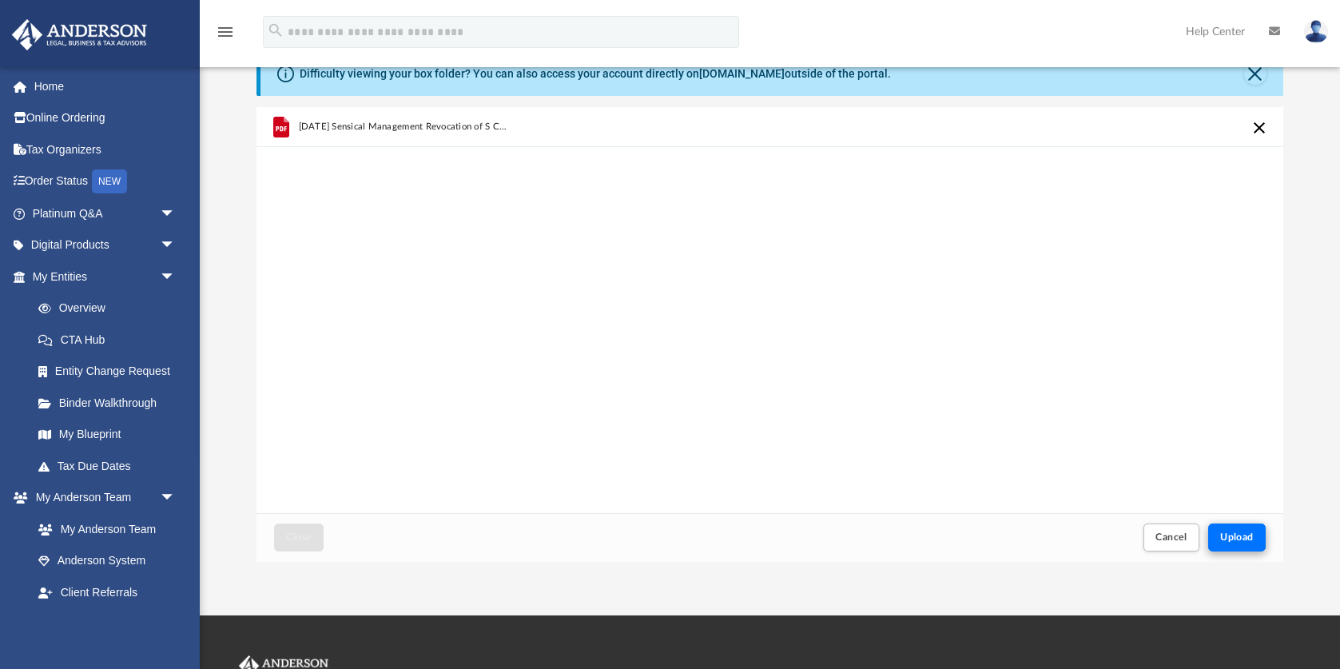
click at [1240, 541] on span "Upload" at bounding box center [1237, 537] width 34 height 10
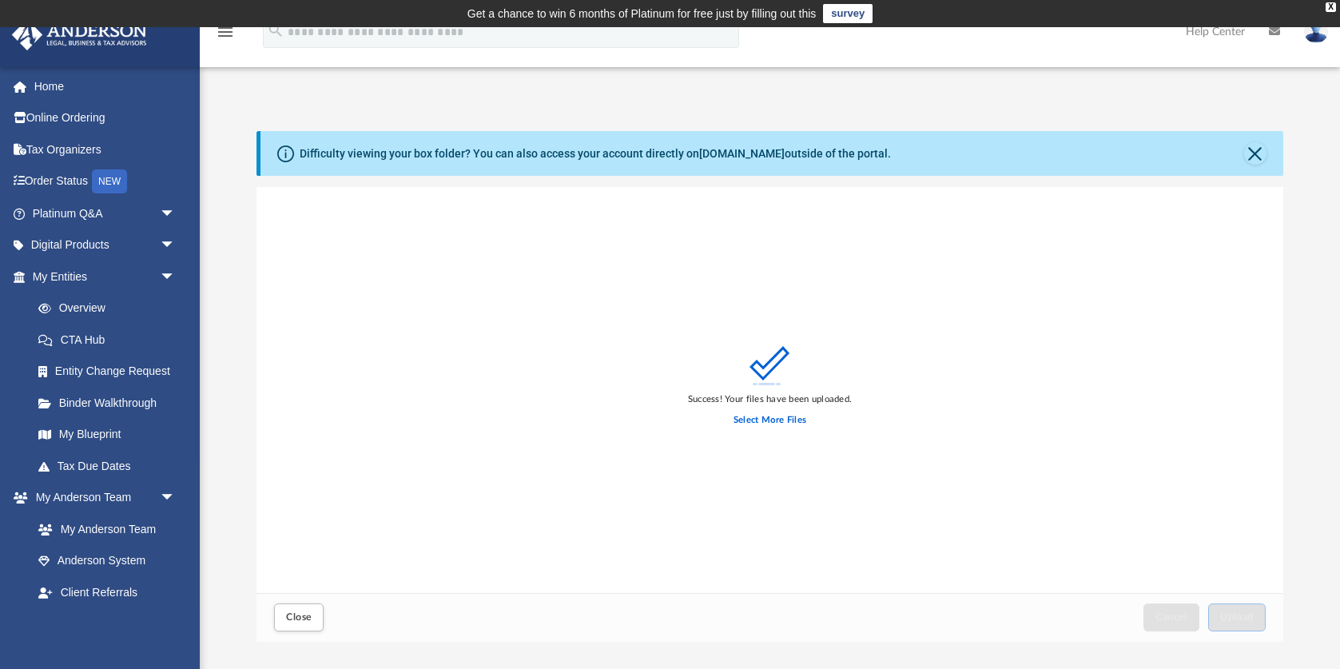
scroll to position [0, 0]
click at [1265, 153] on button "Close" at bounding box center [1255, 153] width 22 height 22
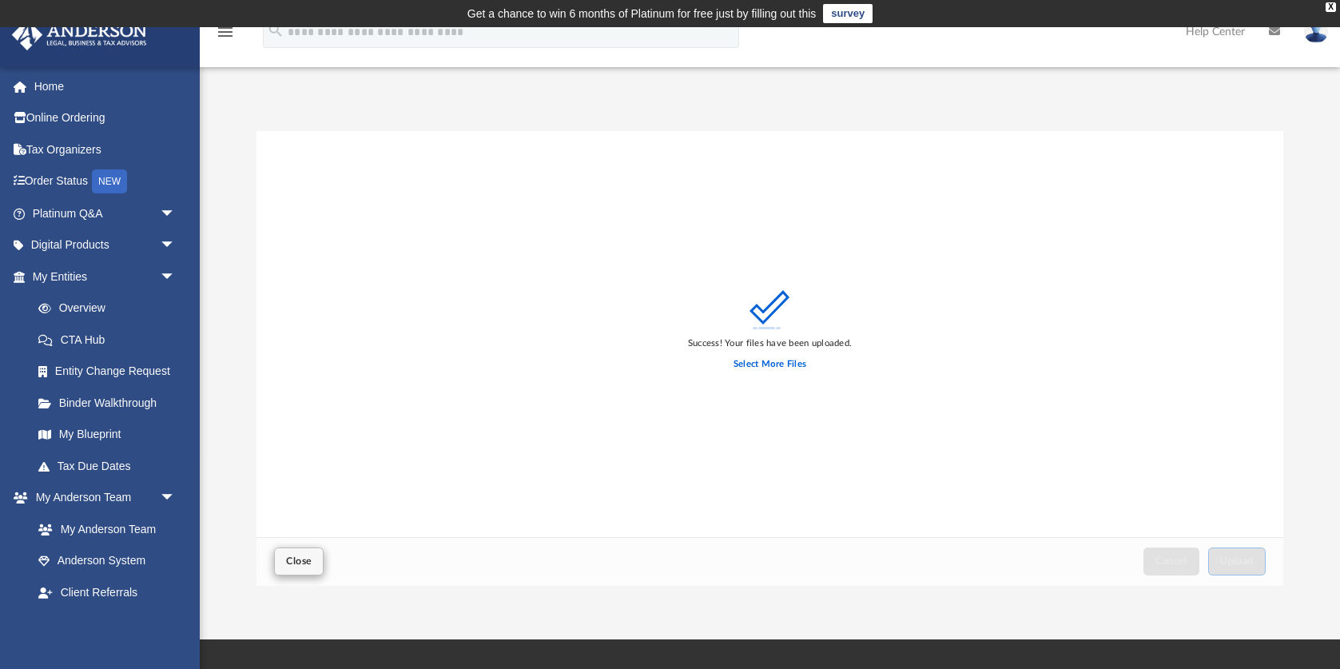
click at [312, 556] on button "Close" at bounding box center [299, 561] width 50 height 28
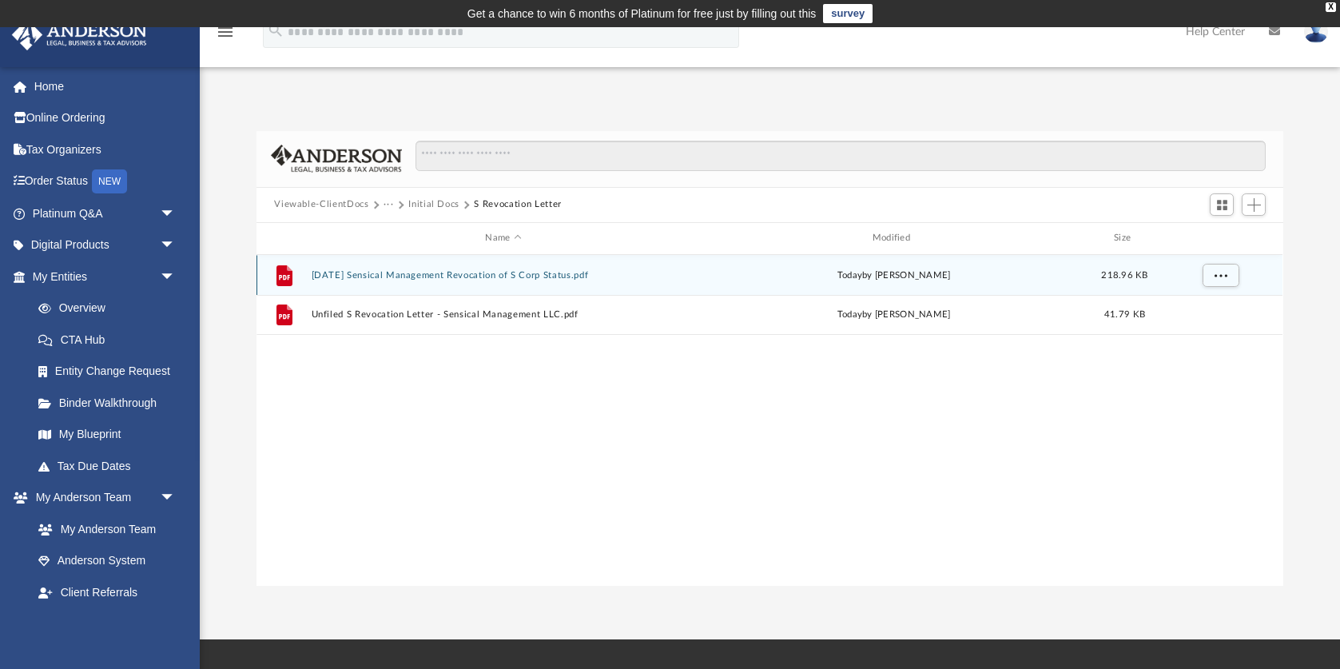
click at [396, 275] on button "2025 10 18 Sensical Management Revocation of S Corp Status.pdf" at bounding box center [503, 275] width 383 height 10
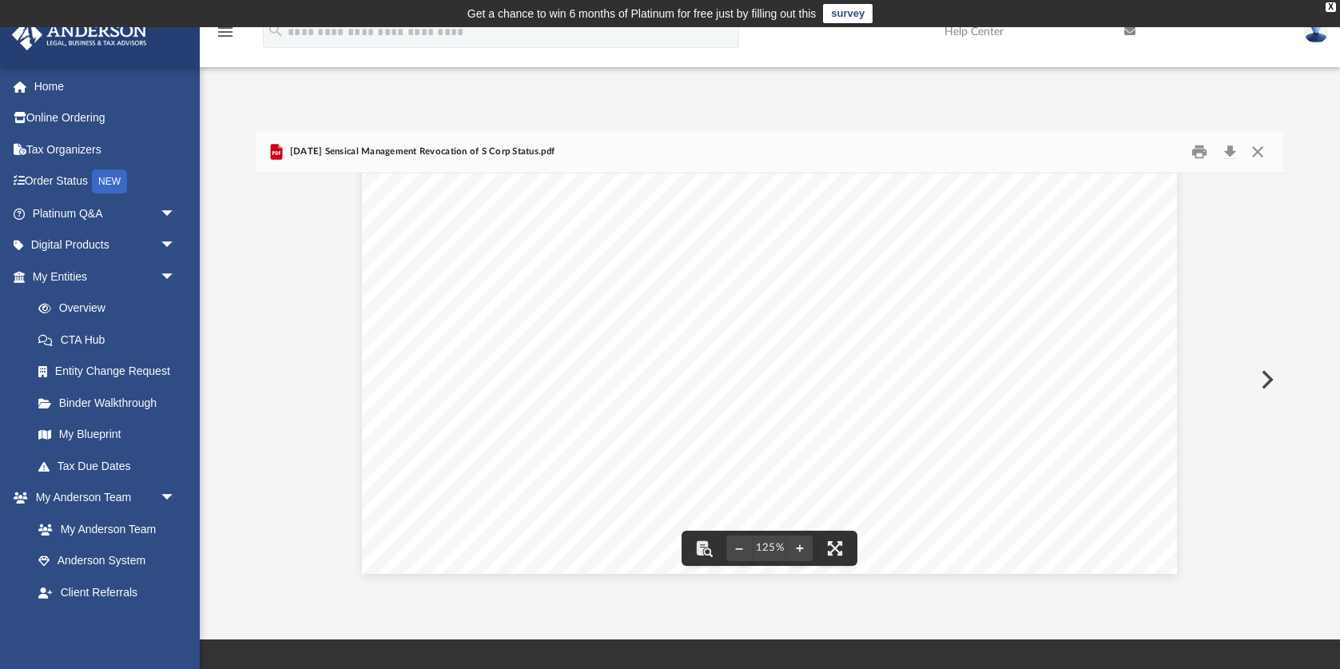
scroll to position [666, 0]
